Goal: Find specific page/section: Find specific page/section

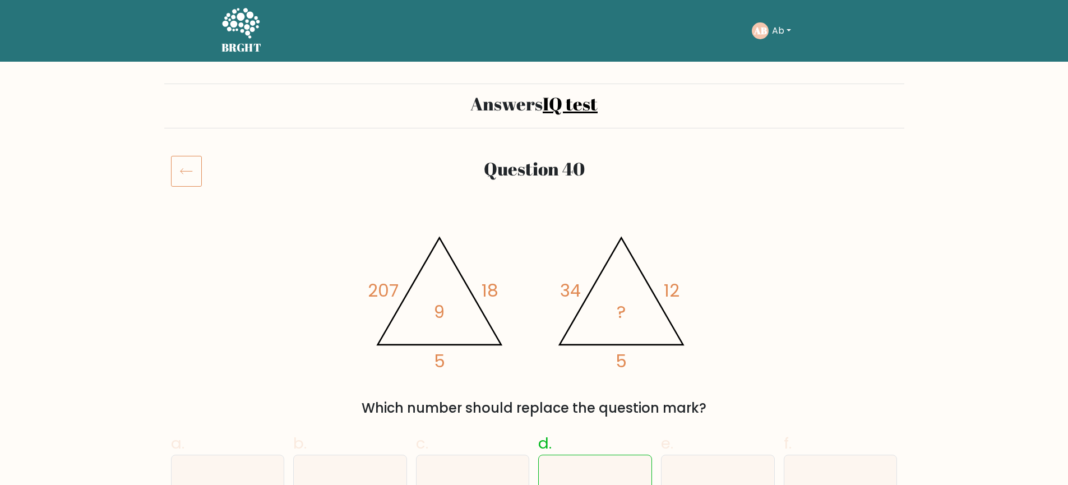
scroll to position [2, 0]
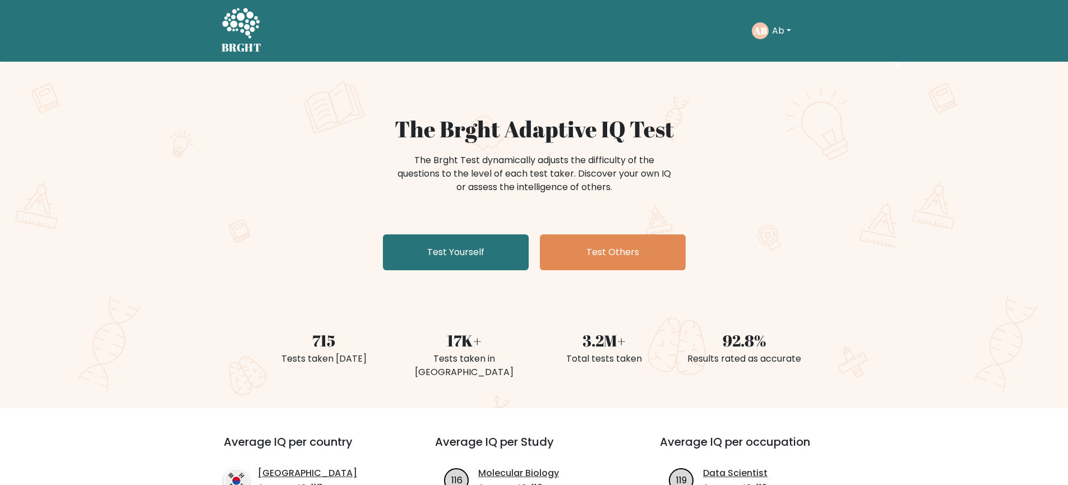
click at [780, 31] on button "Ab" at bounding box center [781, 31] width 26 height 15
click at [786, 70] on link "Profile" at bounding box center [796, 72] width 89 height 18
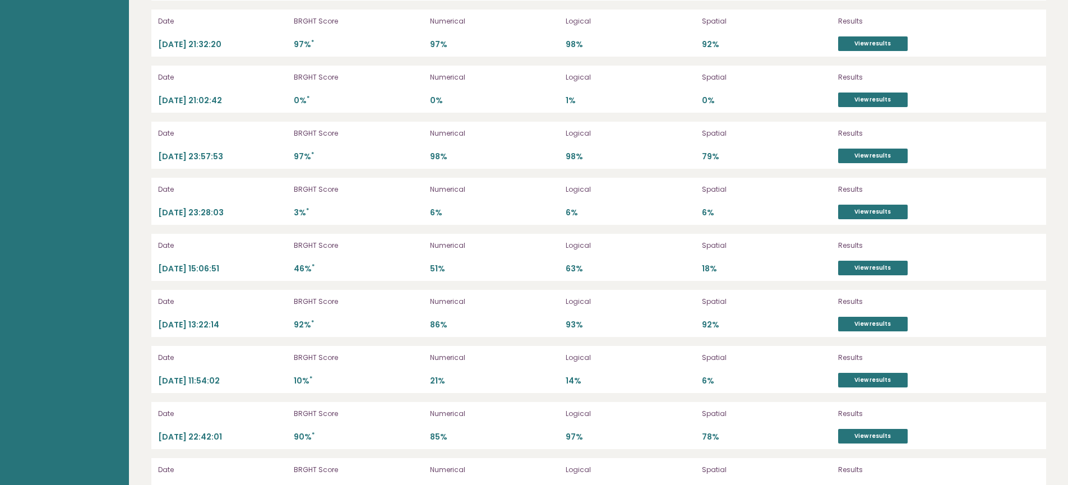
scroll to position [4222, 0]
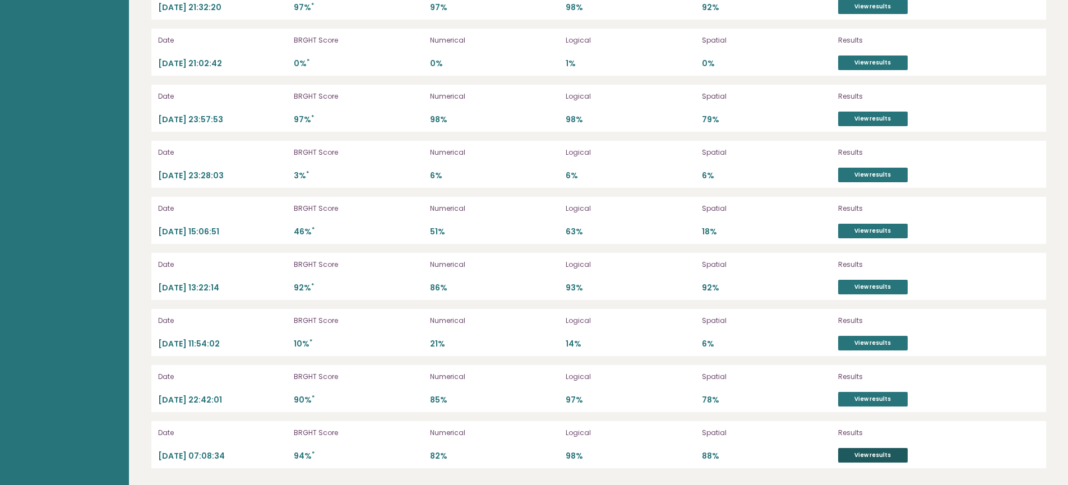
click at [874, 461] on link "View results" at bounding box center [873, 455] width 70 height 15
